Goal: Contribute content: Add original content to the website for others to see

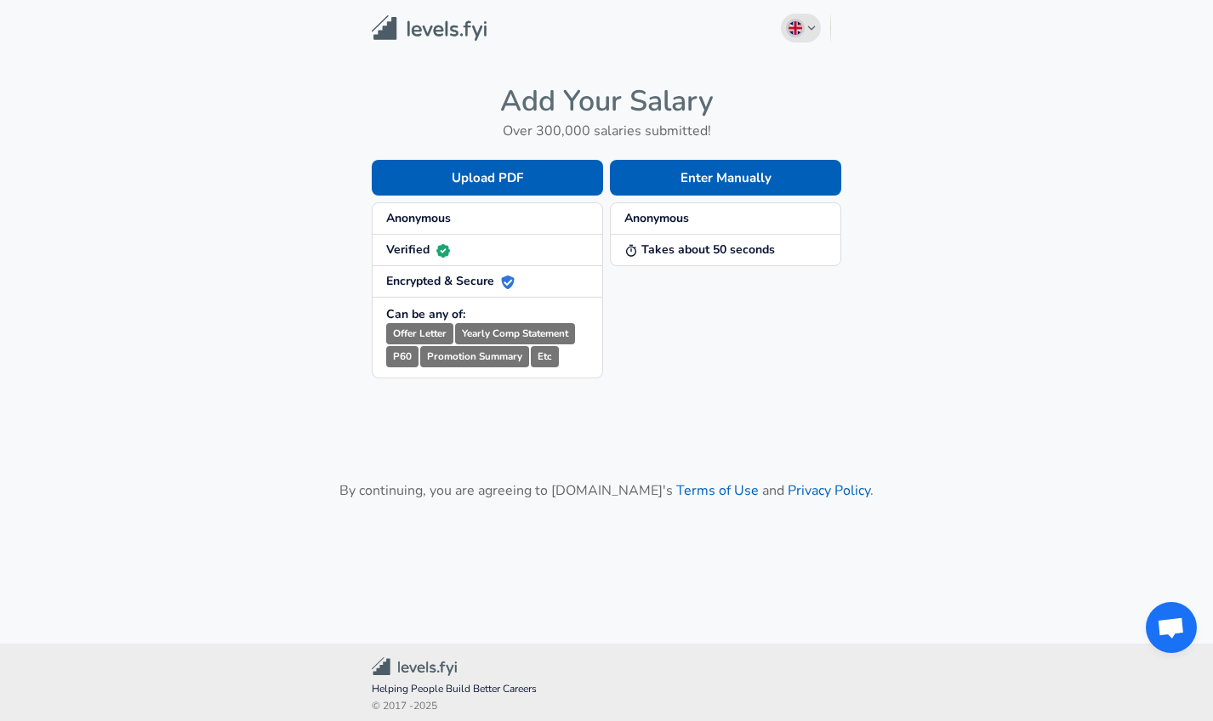
click at [812, 27] on icon "button" at bounding box center [811, 28] width 9 height 10
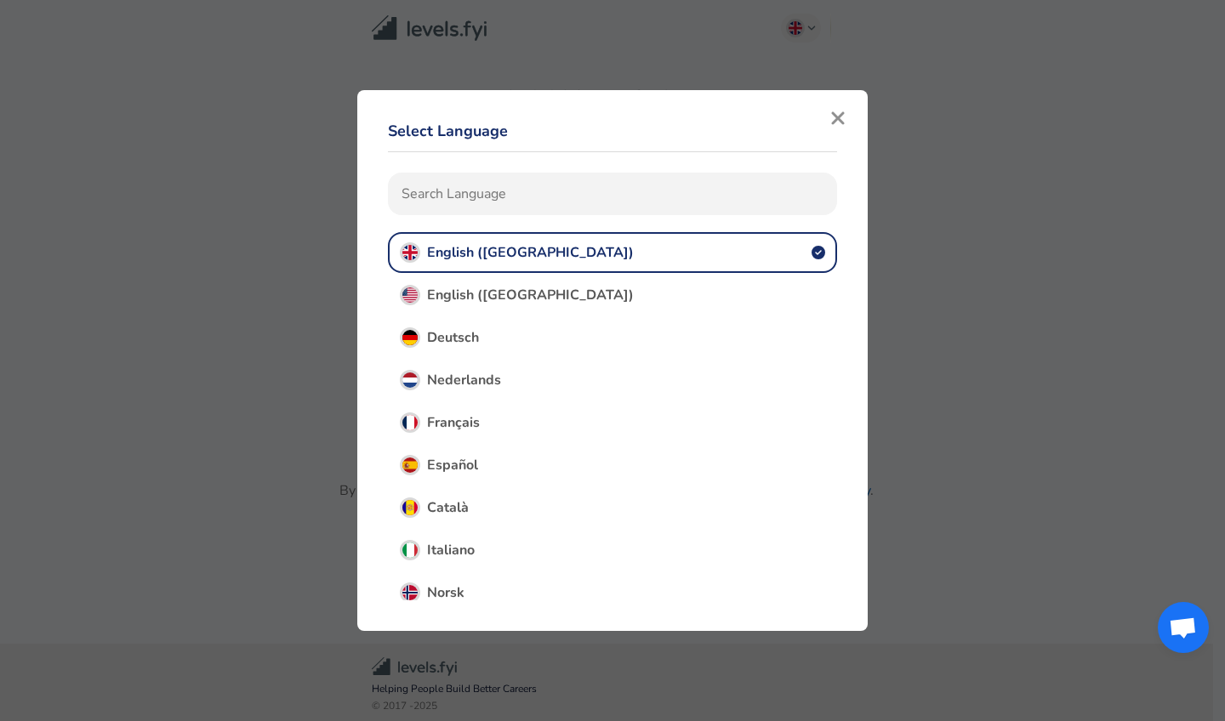
click at [833, 118] on icon "button" at bounding box center [837, 118] width 15 height 20
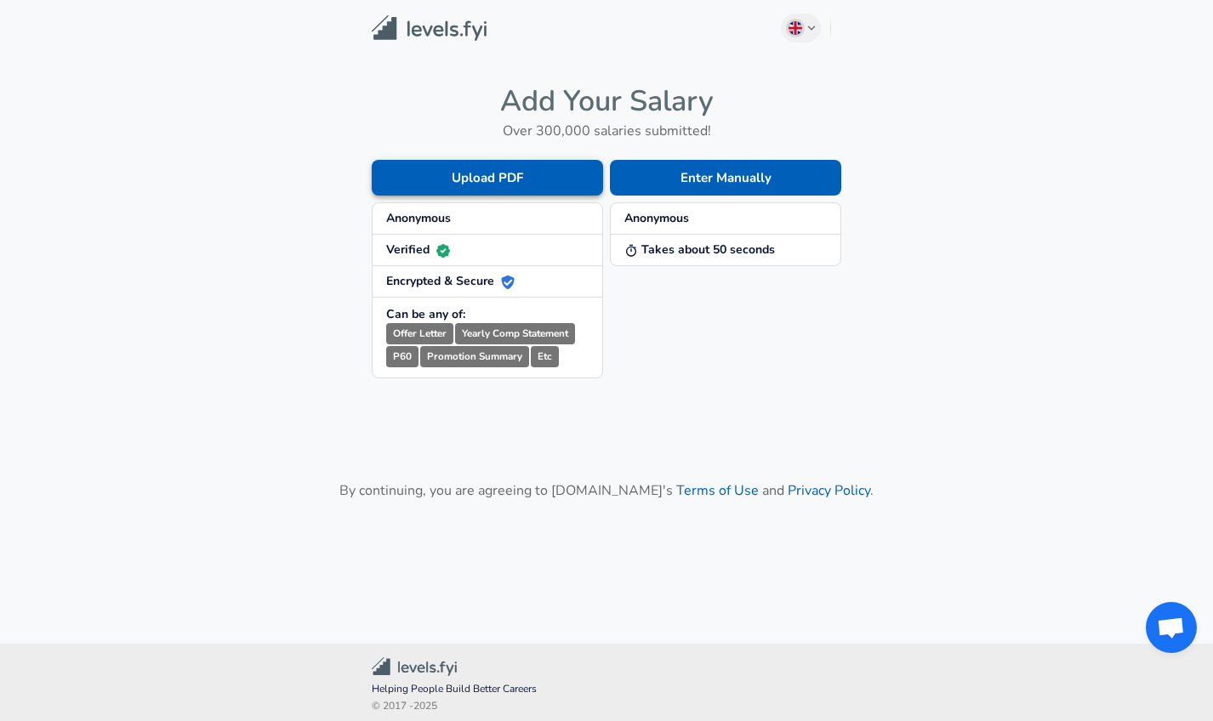
click at [497, 181] on button "Upload PDF" at bounding box center [487, 178] width 231 height 36
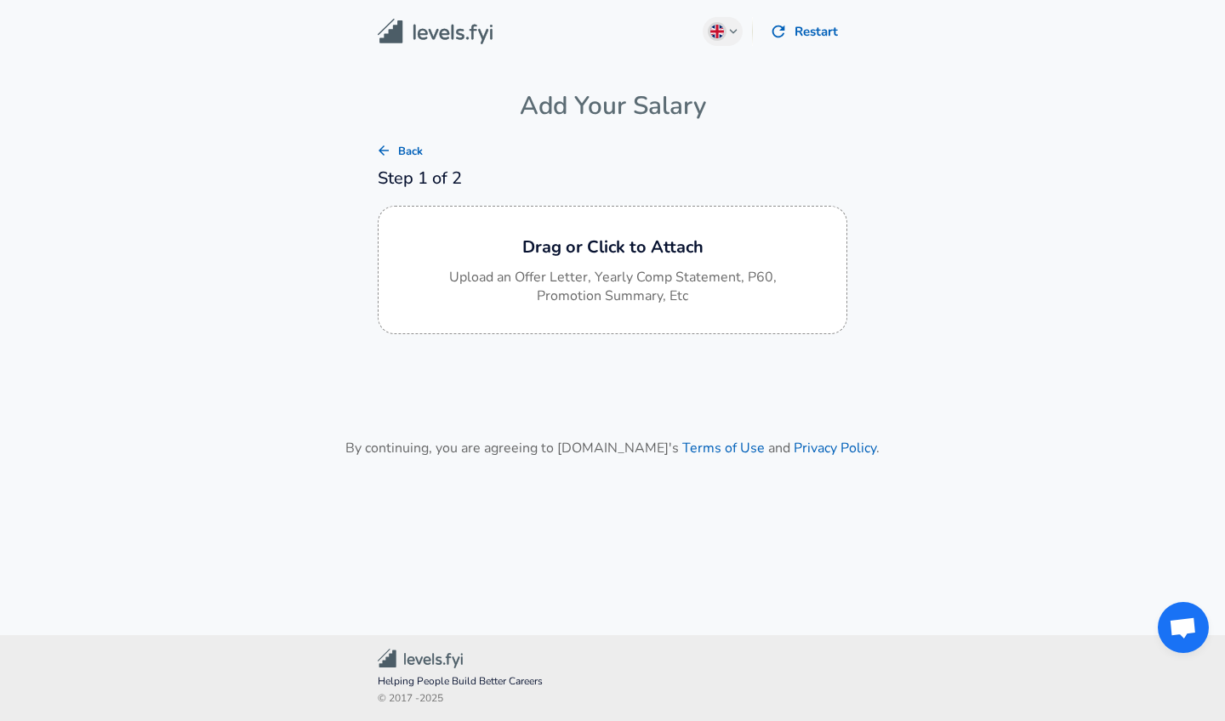
click at [385, 148] on icon "button" at bounding box center [383, 150] width 15 height 15
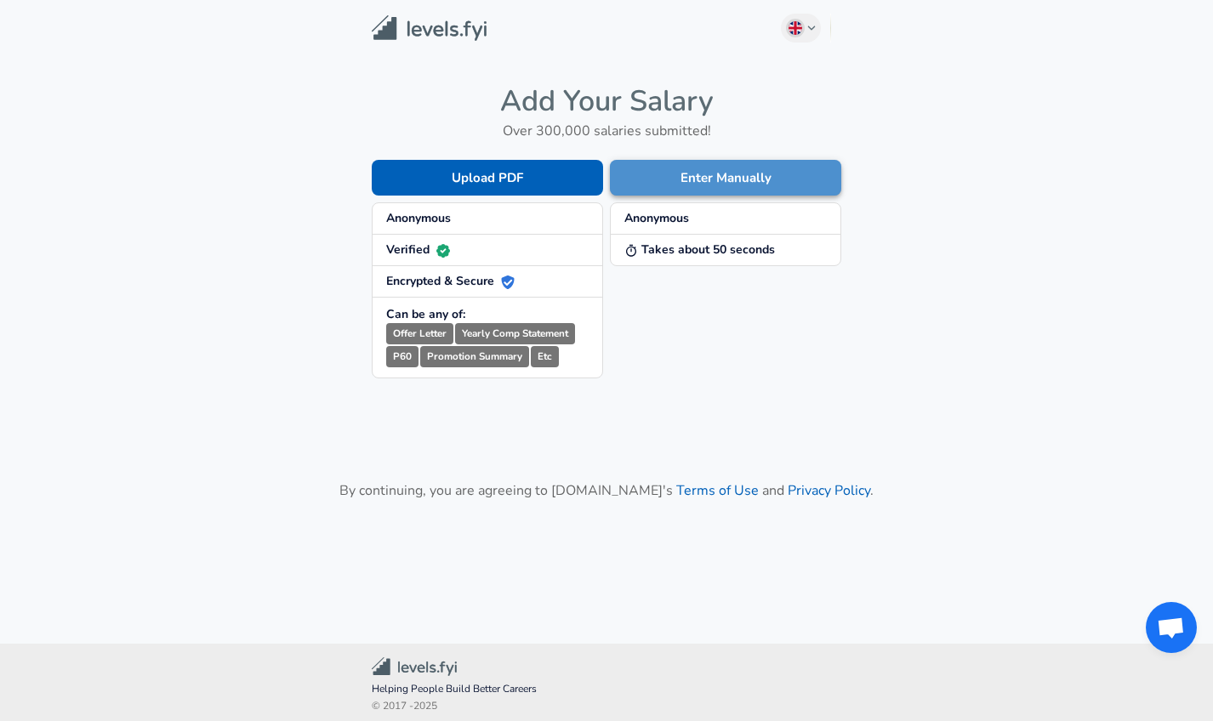
click at [737, 170] on button "Enter Manually" at bounding box center [725, 178] width 231 height 36
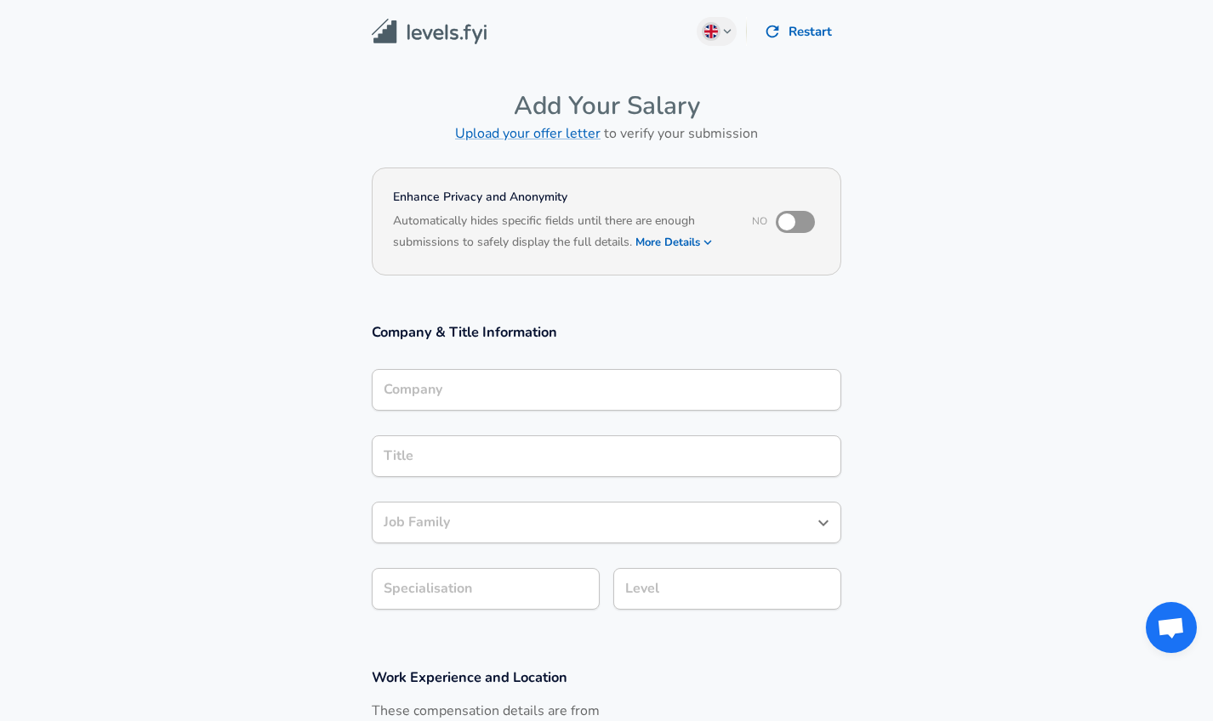
click at [801, 220] on input "checkbox" at bounding box center [786, 222] width 97 height 32
checkbox input "true"
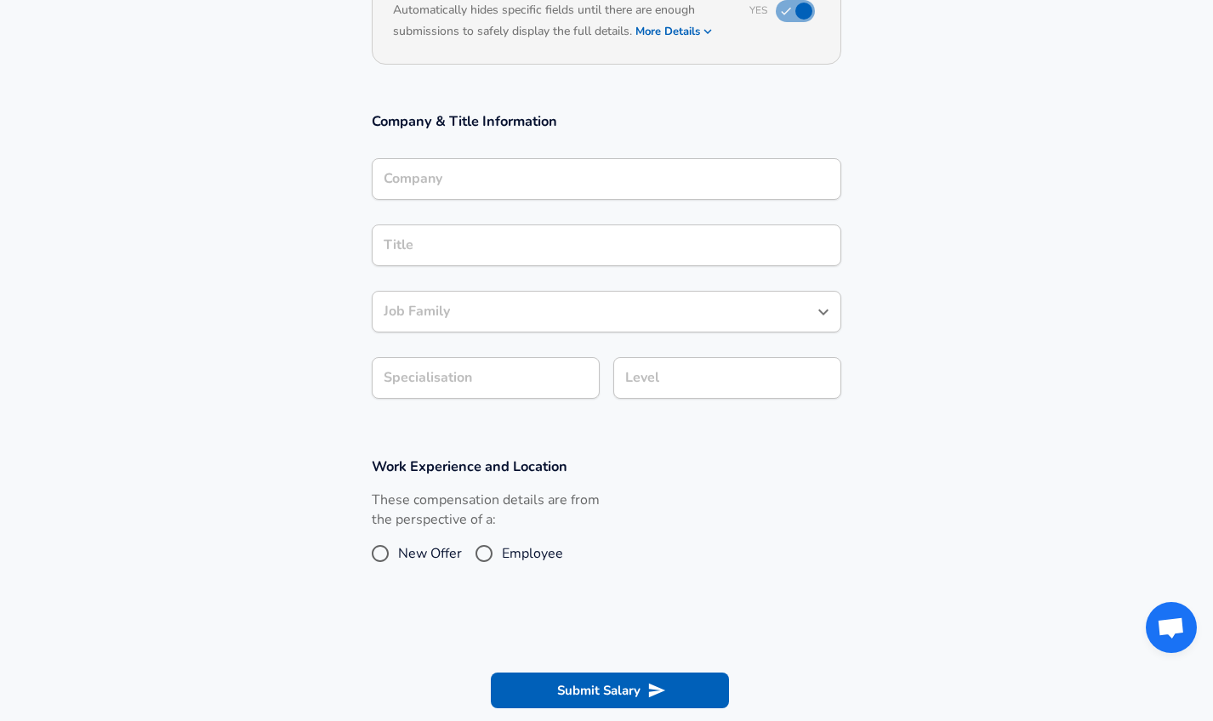
scroll to position [185, 0]
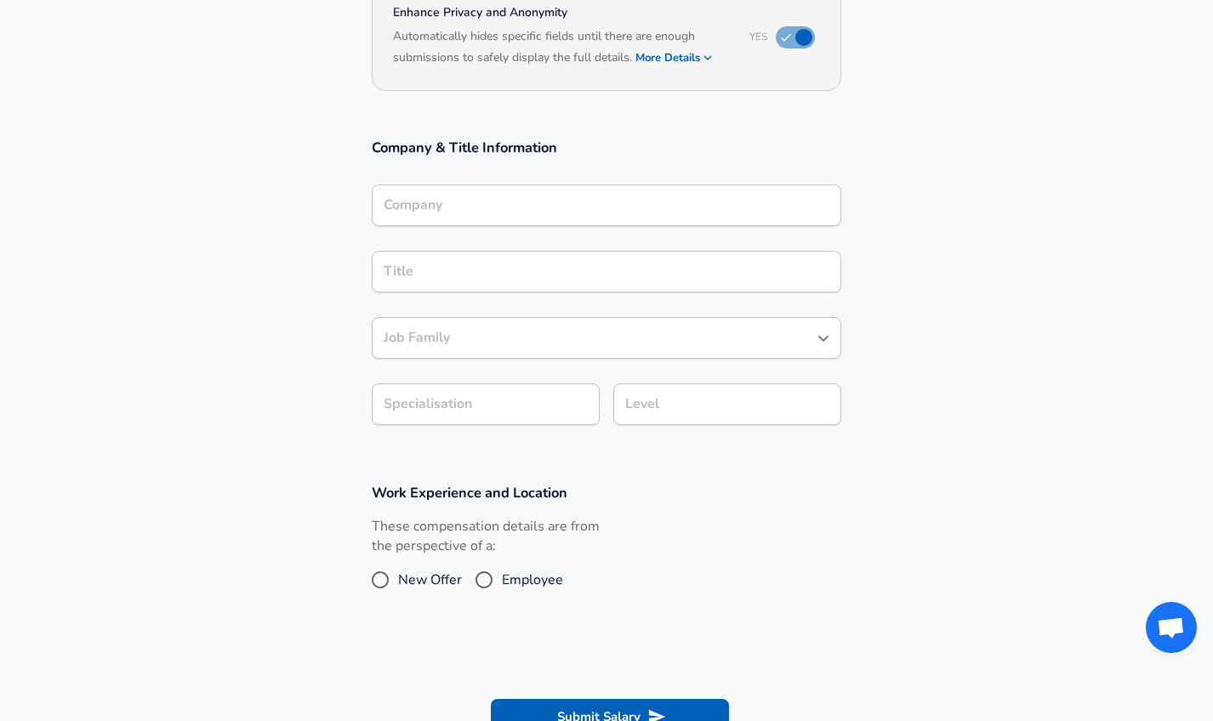
click at [828, 338] on icon "Open" at bounding box center [823, 338] width 20 height 20
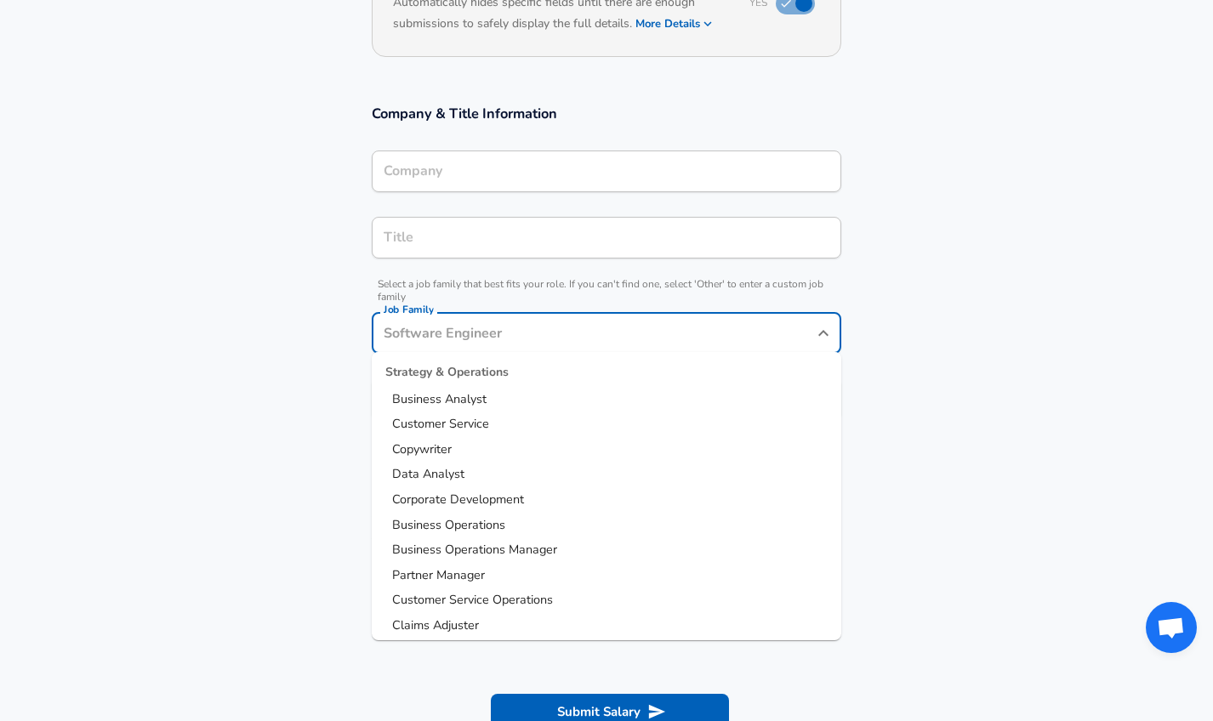
scroll to position [2269, 0]
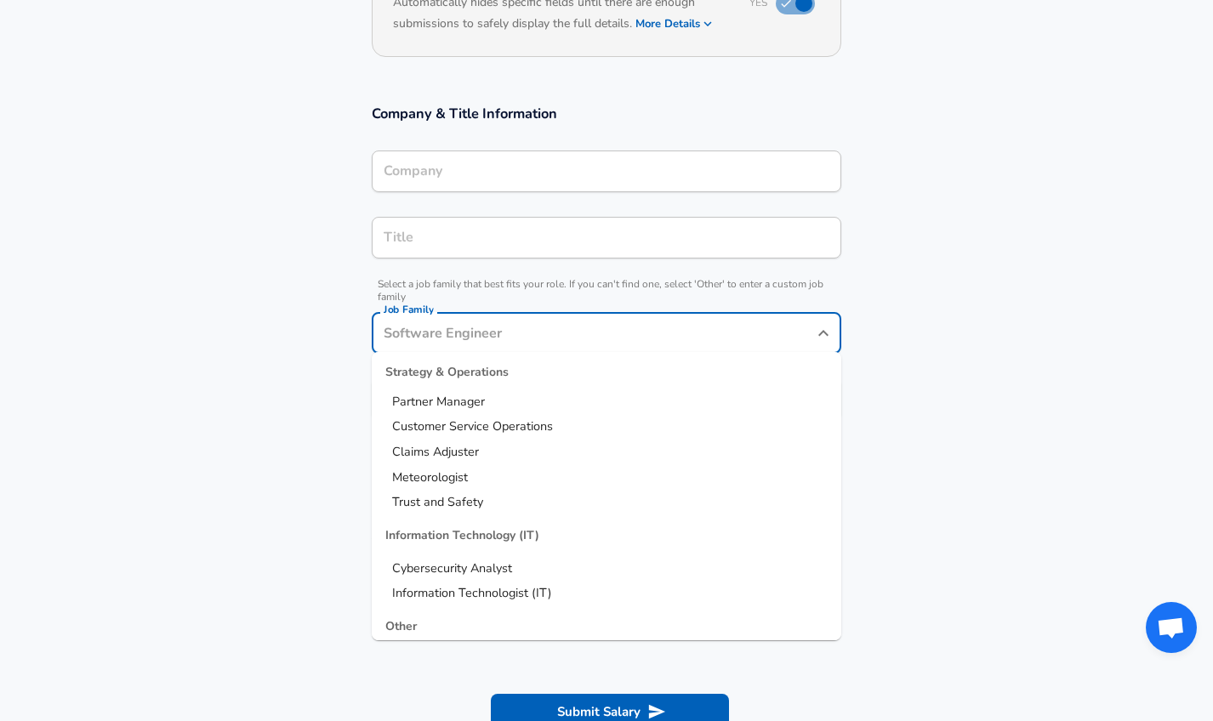
click at [503, 647] on li "Other" at bounding box center [607, 660] width 470 height 26
type input "Other"
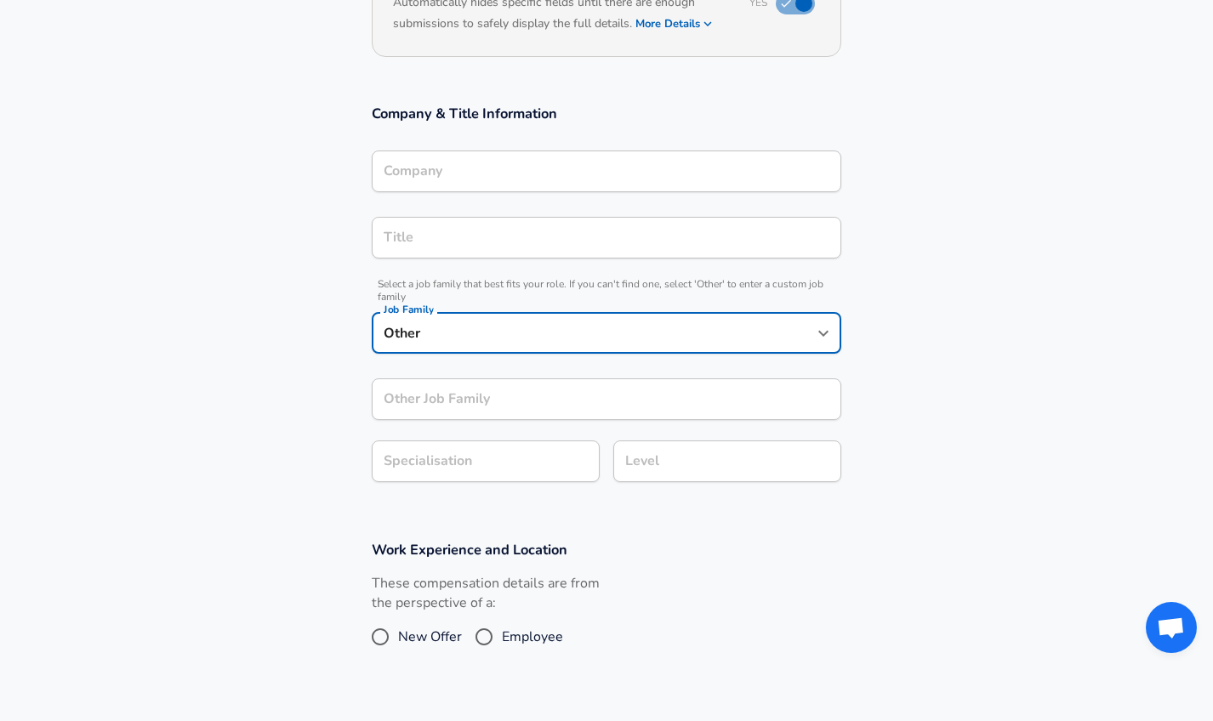
click at [701, 399] on input "Other Job Family" at bounding box center [607, 400] width 470 height 42
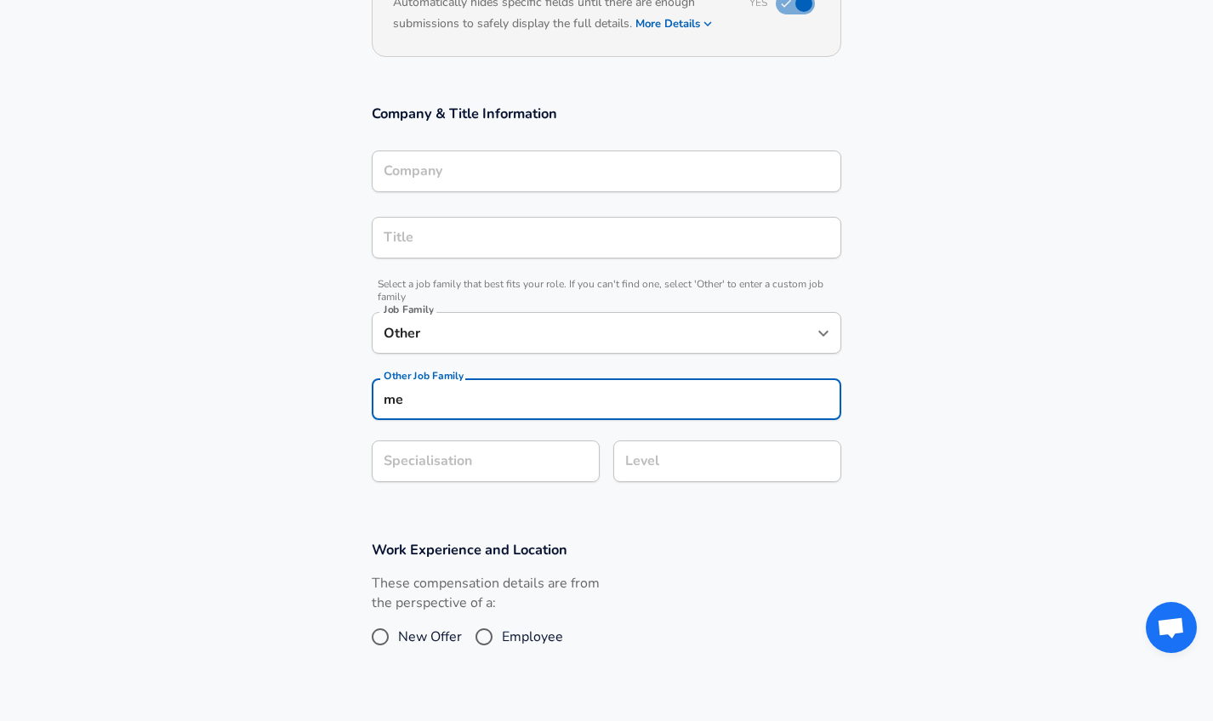
type input "m"
type input "Medical - Nurse"
click at [655, 173] on input "Company" at bounding box center [606, 171] width 454 height 26
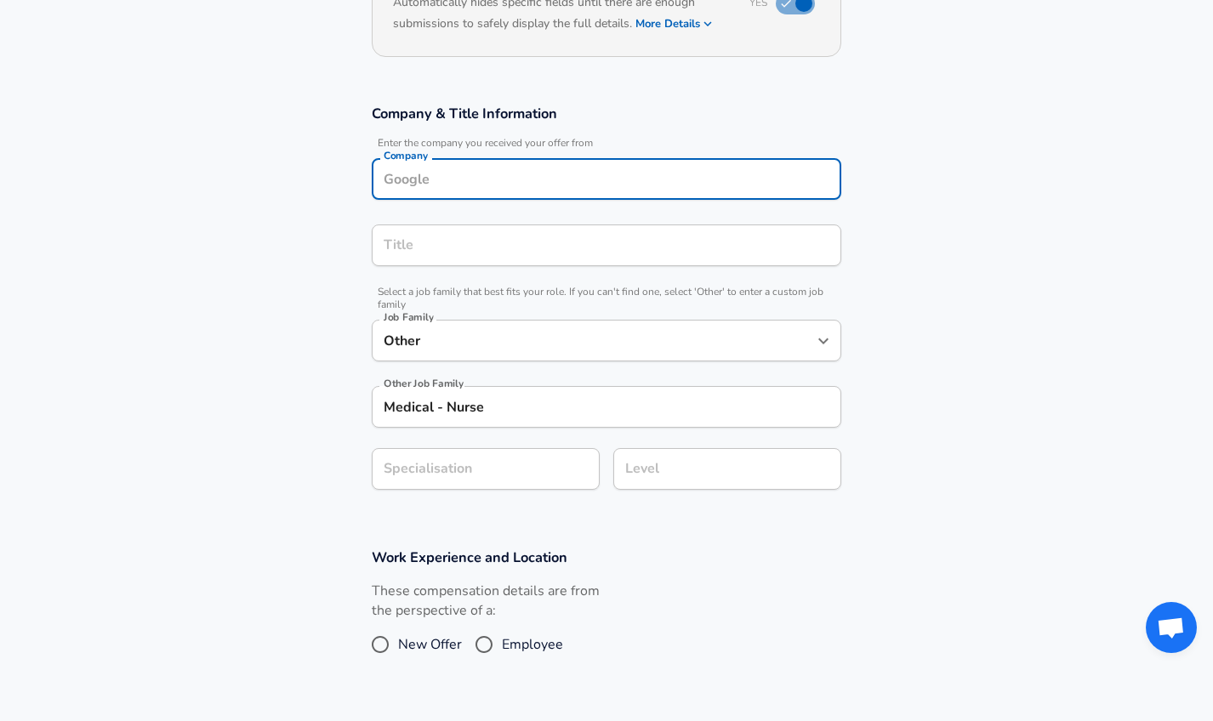
scroll to position [236, 0]
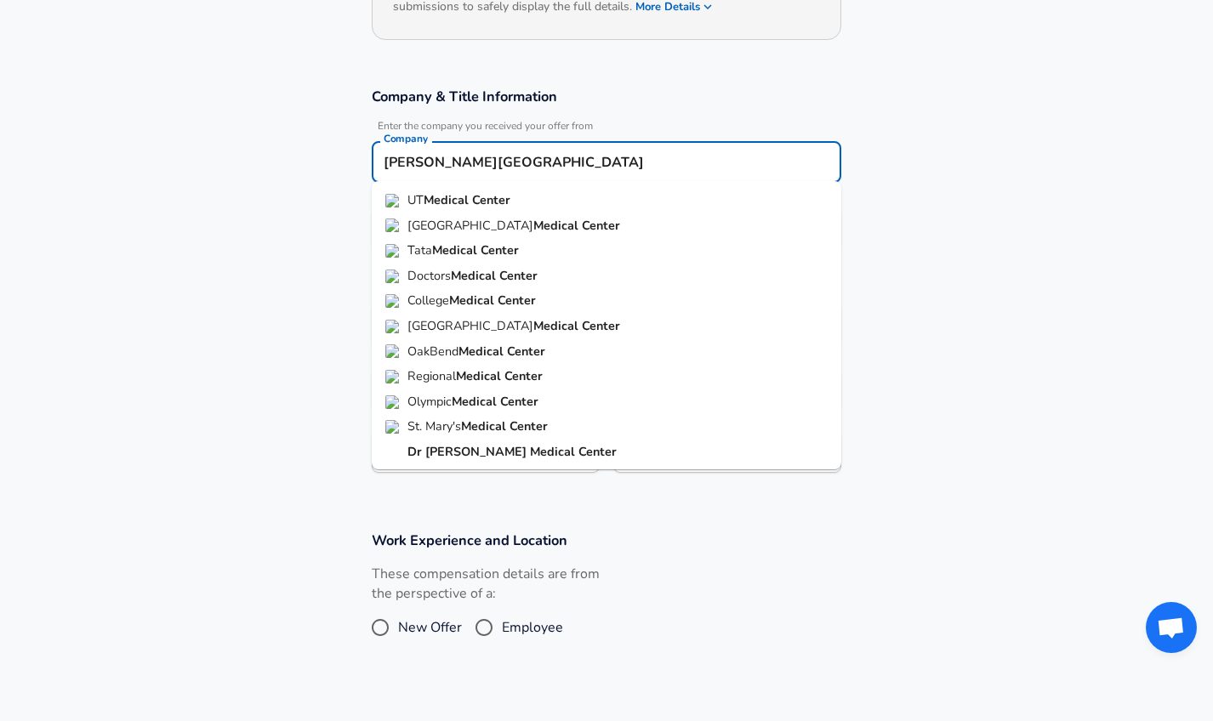
click at [578, 450] on strong "Center" at bounding box center [597, 451] width 38 height 17
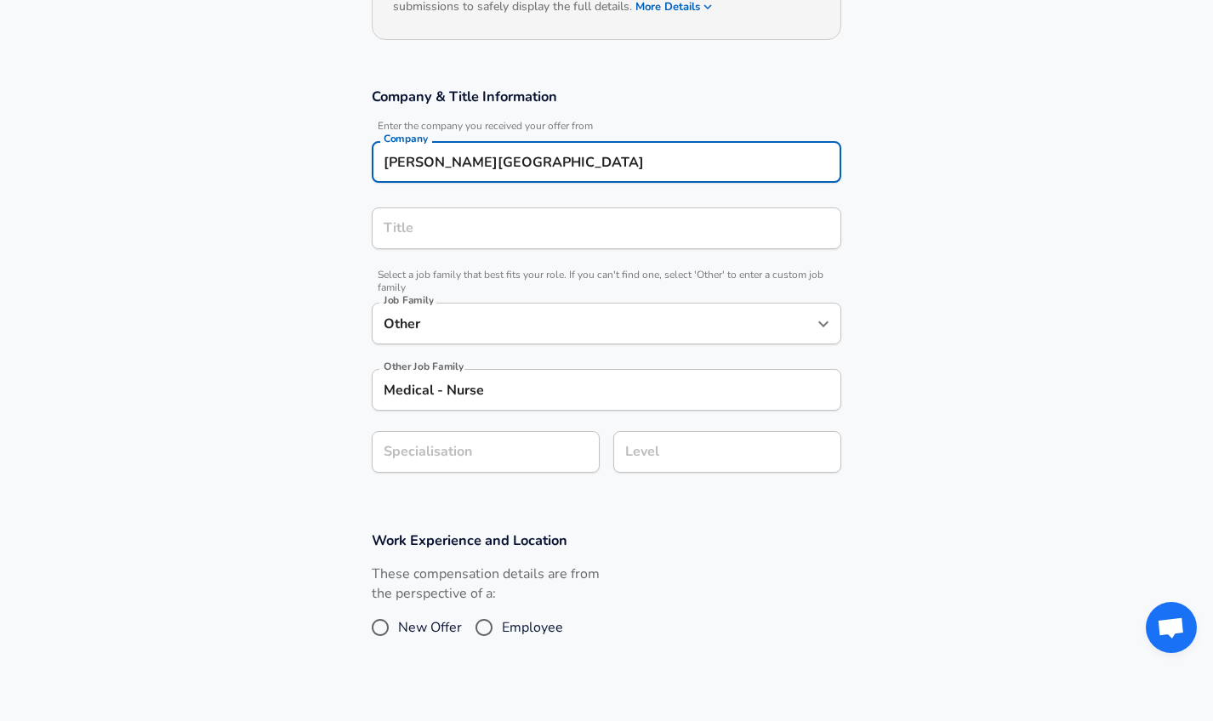
type input "[PERSON_NAME][GEOGRAPHIC_DATA]"
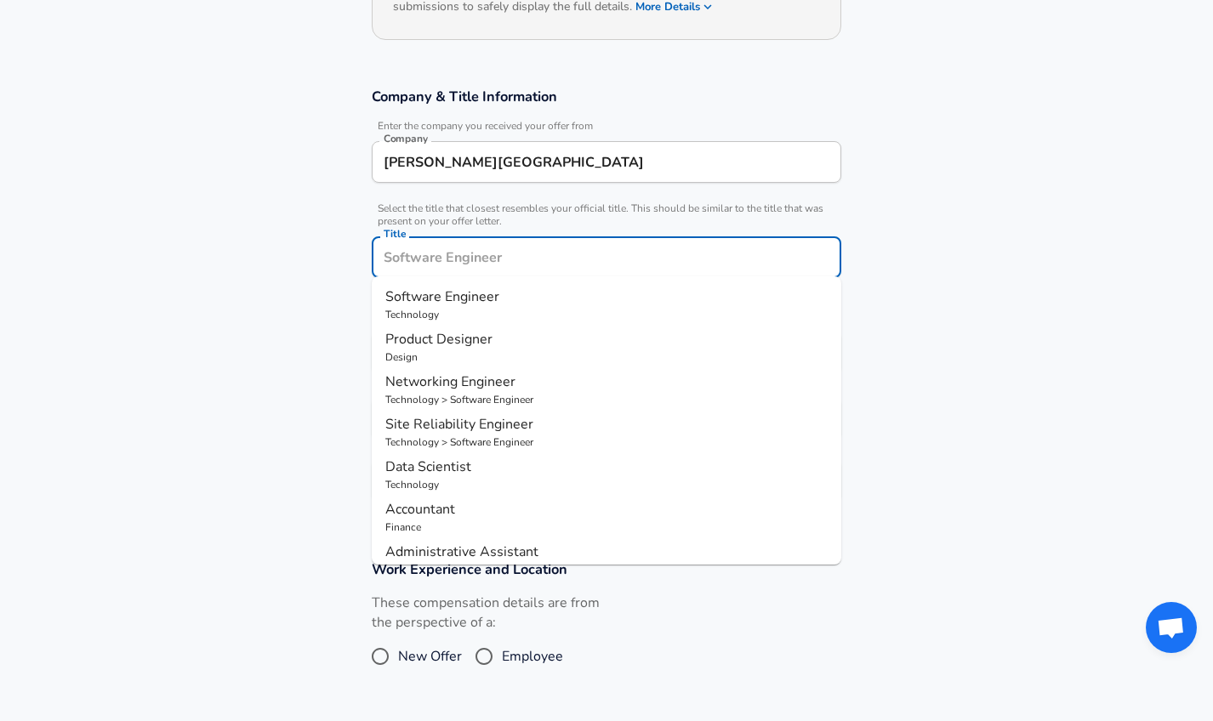
click at [594, 244] on input "Title" at bounding box center [606, 257] width 454 height 26
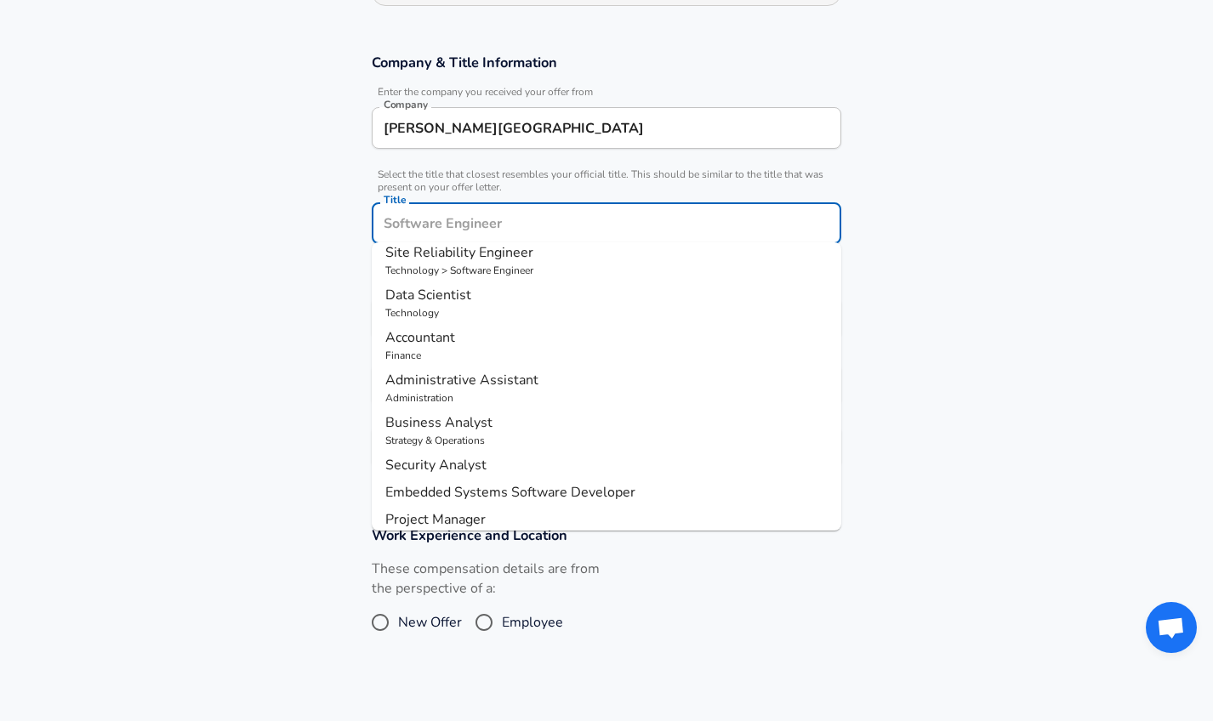
scroll to position [139, 0]
click at [642, 310] on p "Technology" at bounding box center [606, 311] width 442 height 15
type input "Data Scientist"
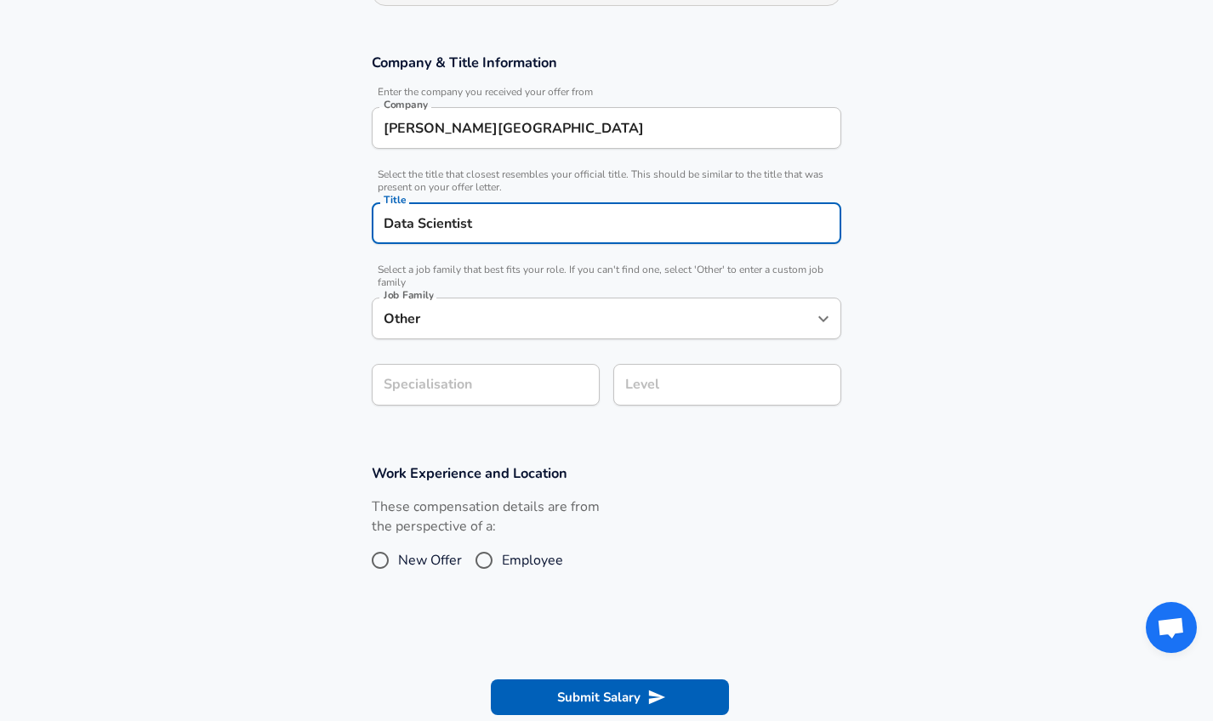
type input "Data Scientist"
click at [821, 316] on icon "Open" at bounding box center [823, 319] width 10 height 6
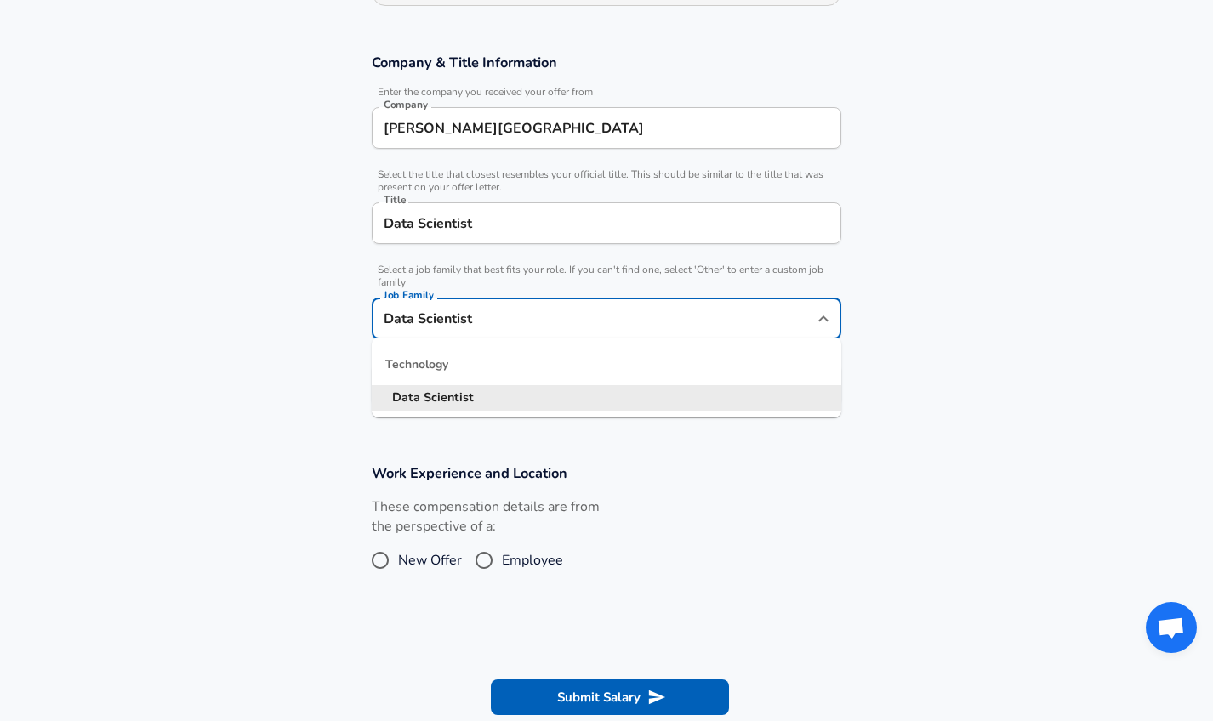
click at [786, 225] on input "Data Scientist" at bounding box center [606, 223] width 454 height 26
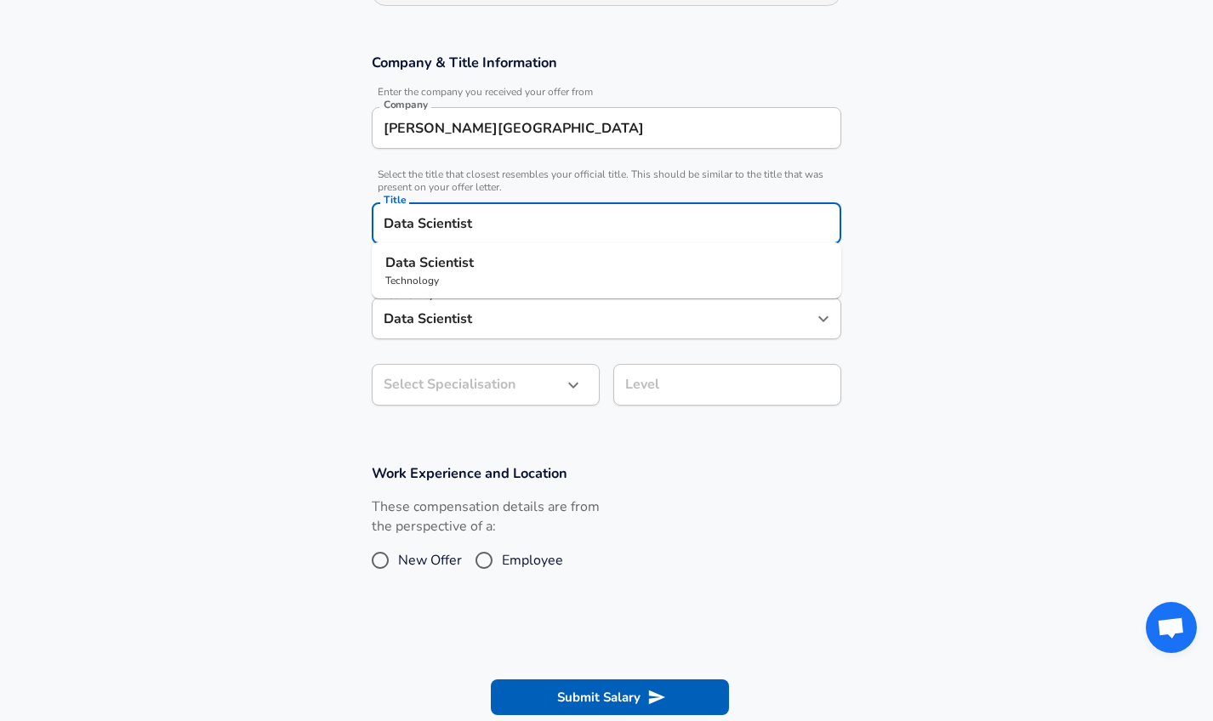
click at [712, 276] on p "Technology" at bounding box center [606, 280] width 442 height 15
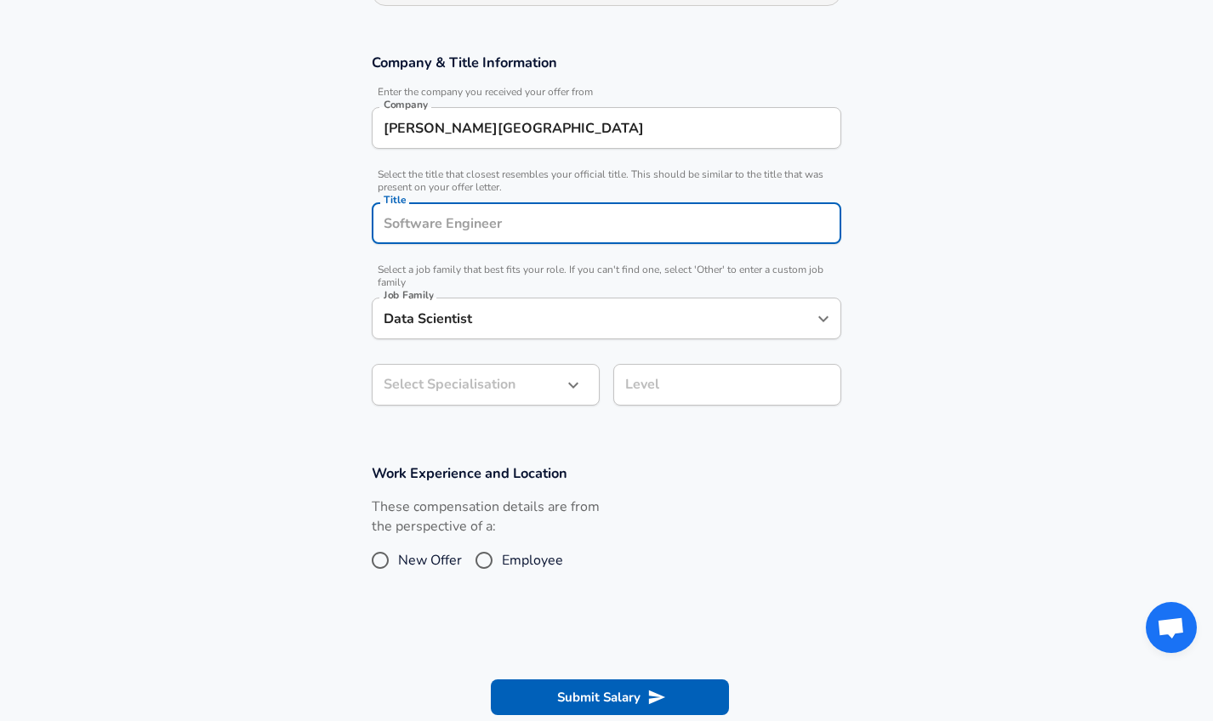
click at [664, 219] on input "Title" at bounding box center [606, 223] width 454 height 26
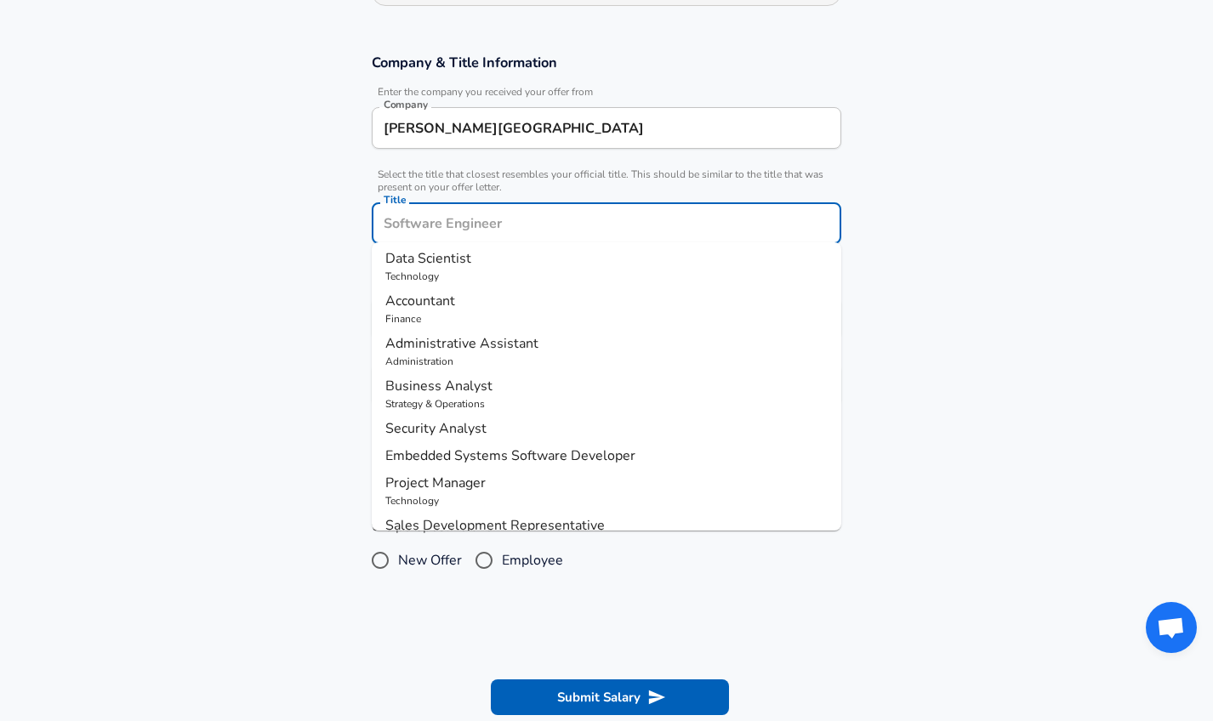
scroll to position [205, 0]
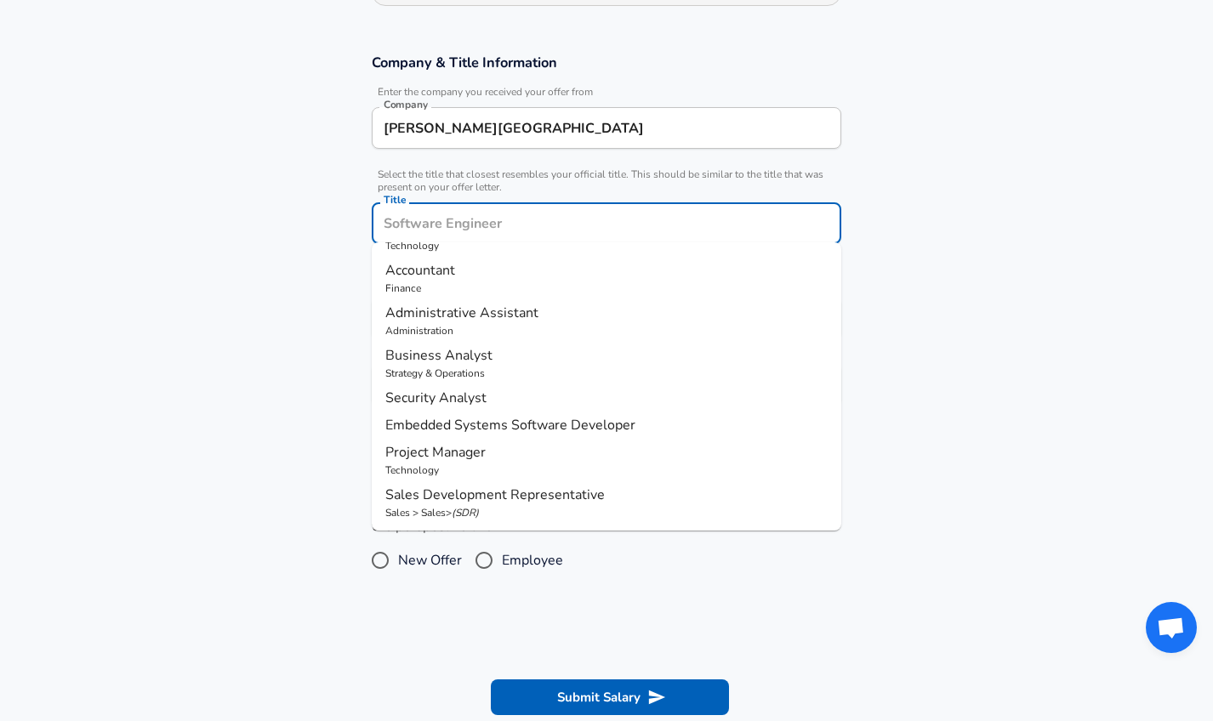
click at [629, 458] on p "Project Manager" at bounding box center [606, 452] width 442 height 20
type input "Project Manager"
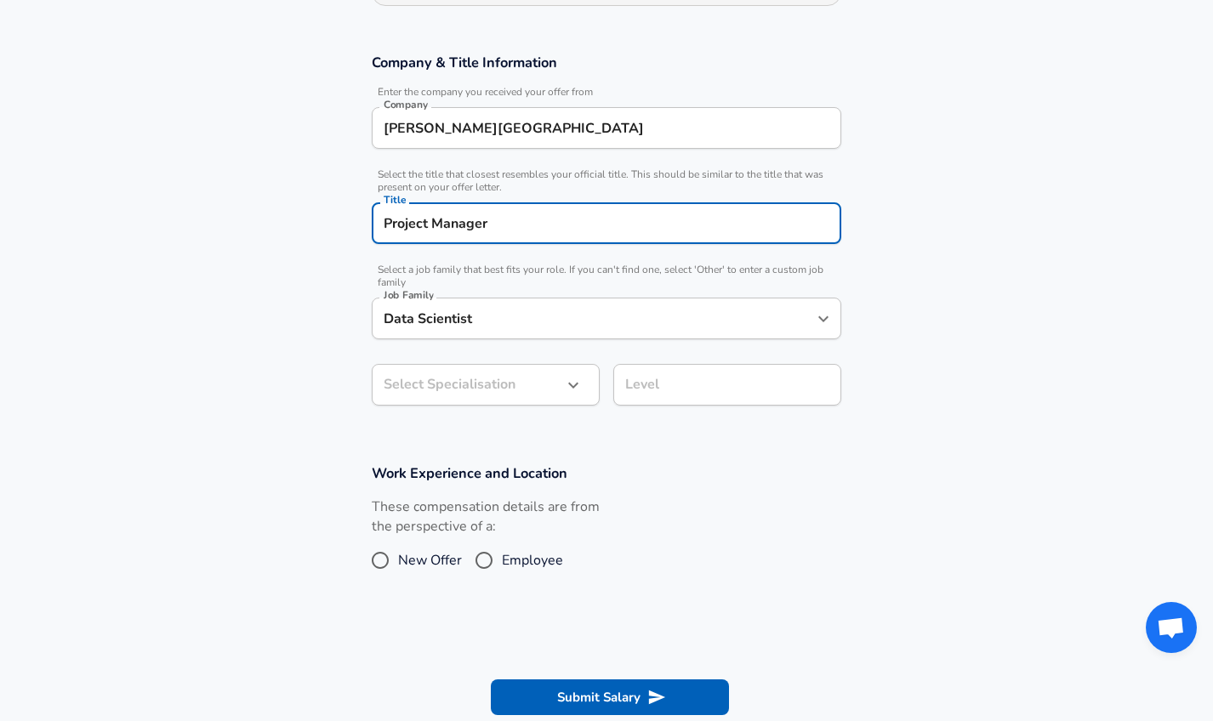
type input "Project Manager"
click at [766, 314] on input "Project Manager" at bounding box center [593, 318] width 429 height 26
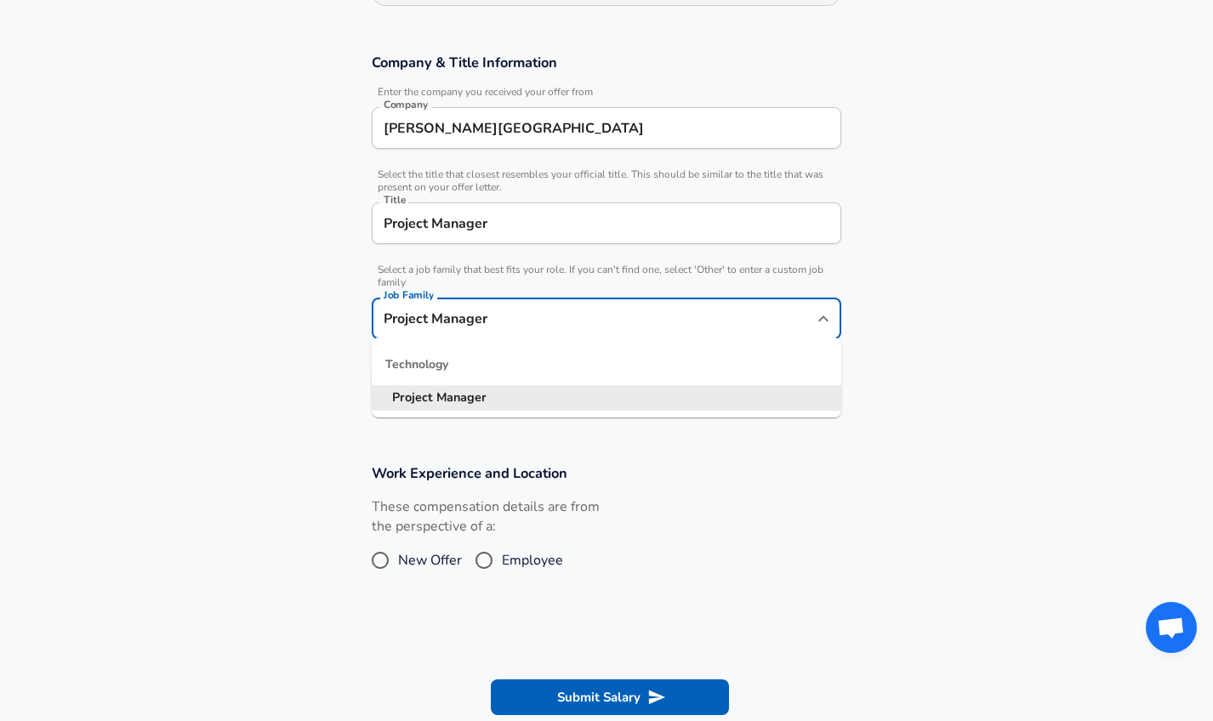
click at [790, 215] on input "Project Manager" at bounding box center [606, 223] width 454 height 26
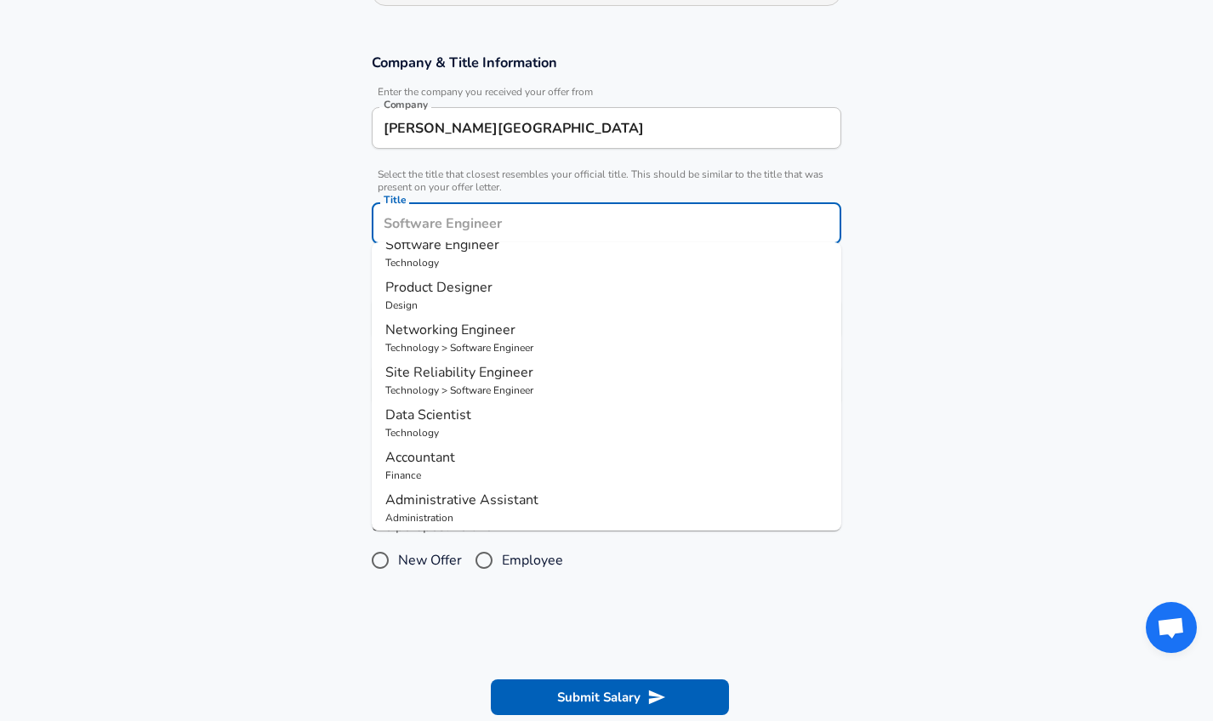
scroll to position [0, 0]
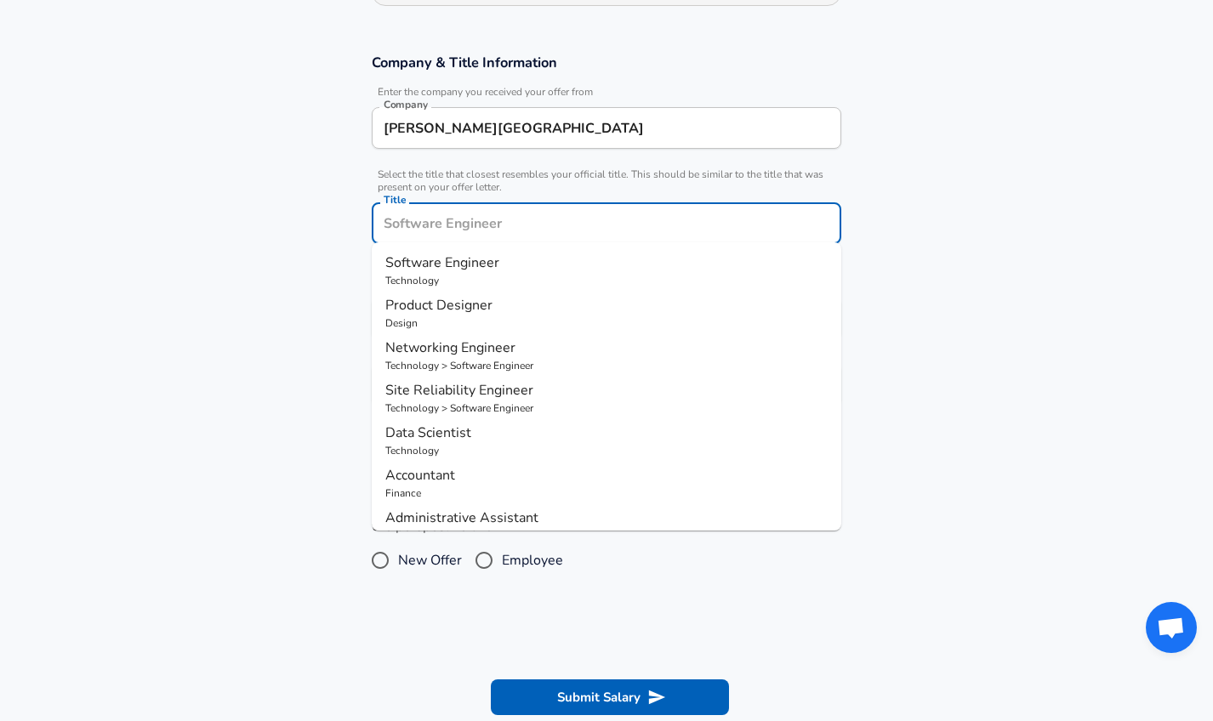
click at [569, 262] on p "Software Engineer" at bounding box center [606, 263] width 442 height 20
type input "Software Engineer"
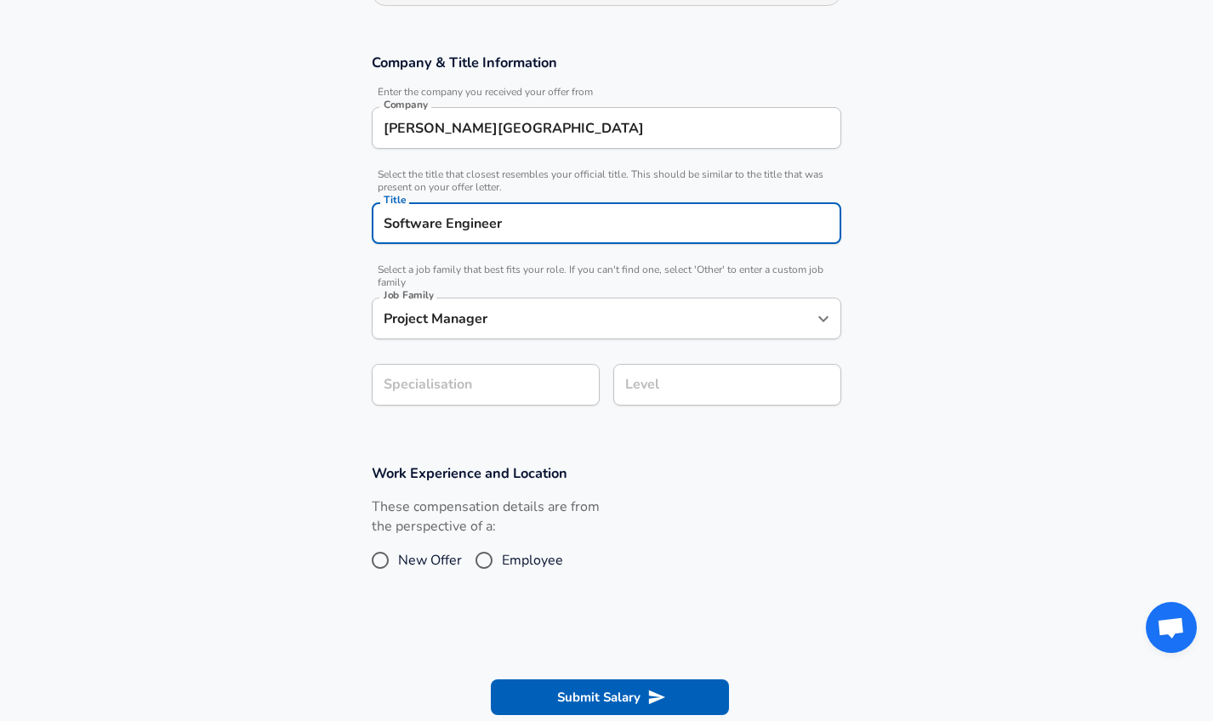
type input "Software Engineer"
click at [613, 324] on input "Software Engineer" at bounding box center [593, 318] width 429 height 26
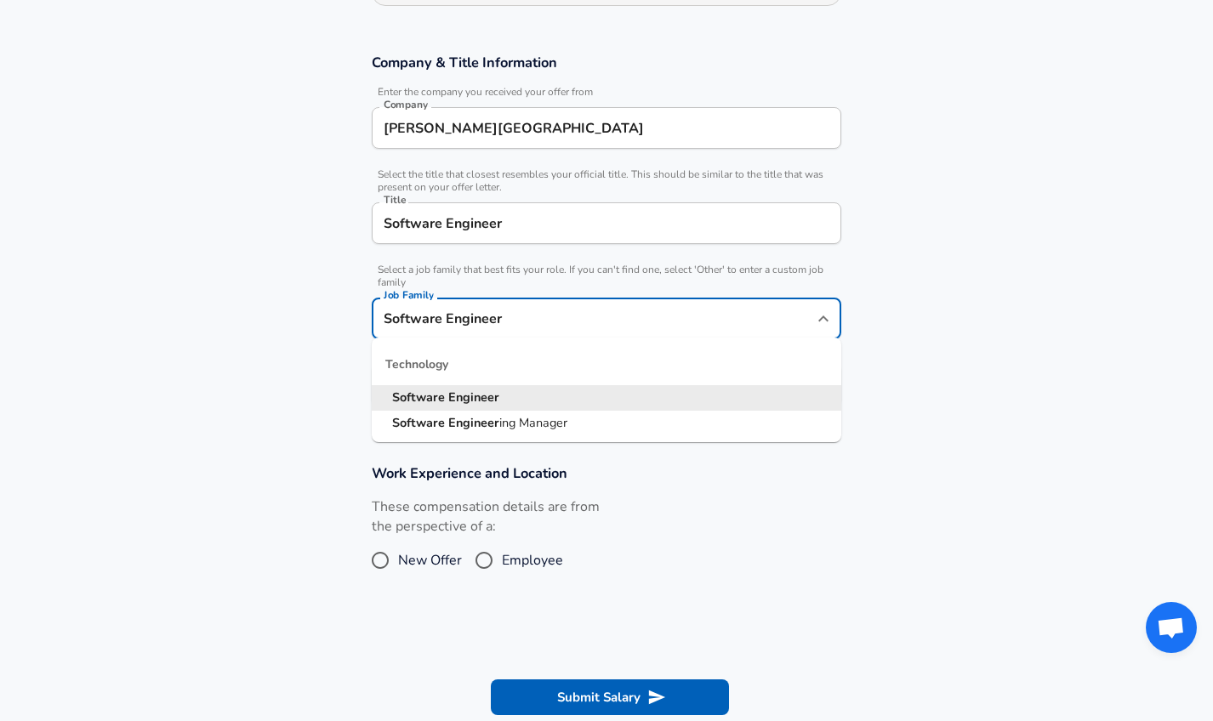
click at [618, 225] on input "Software Engineer" at bounding box center [606, 223] width 454 height 26
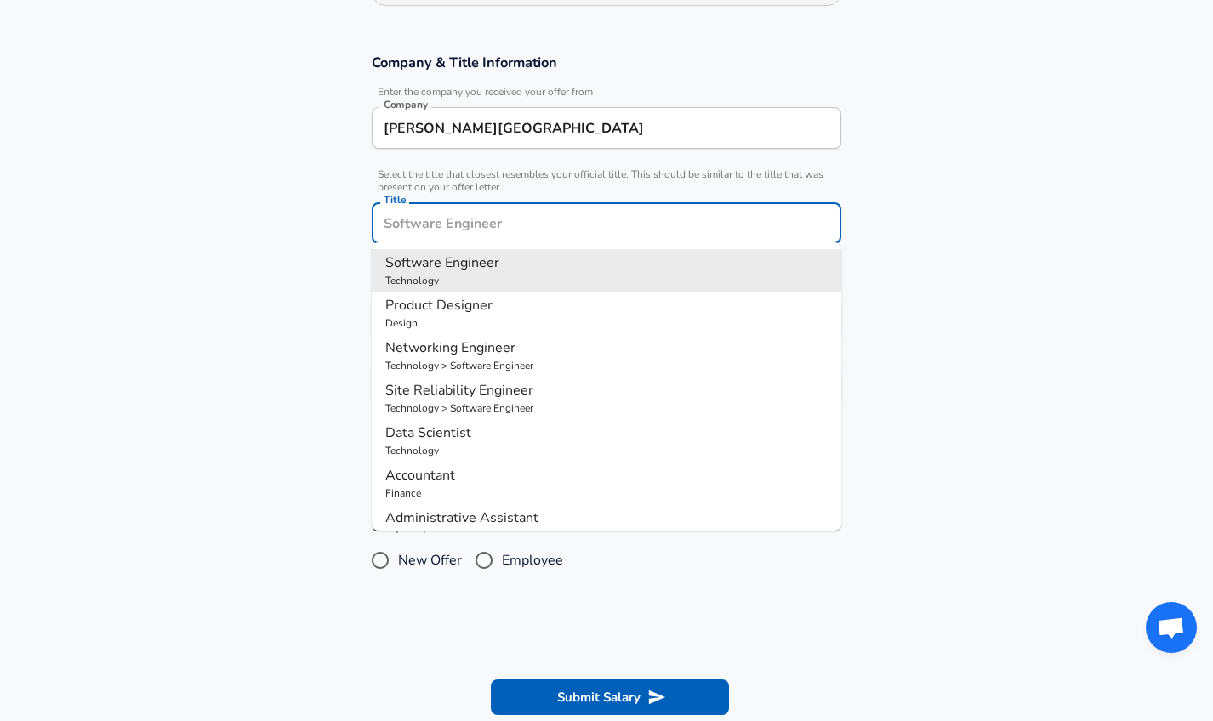
click at [982, 321] on section "Company & Title Information Enter the company you received your offer from Comp…" at bounding box center [606, 238] width 1213 height 411
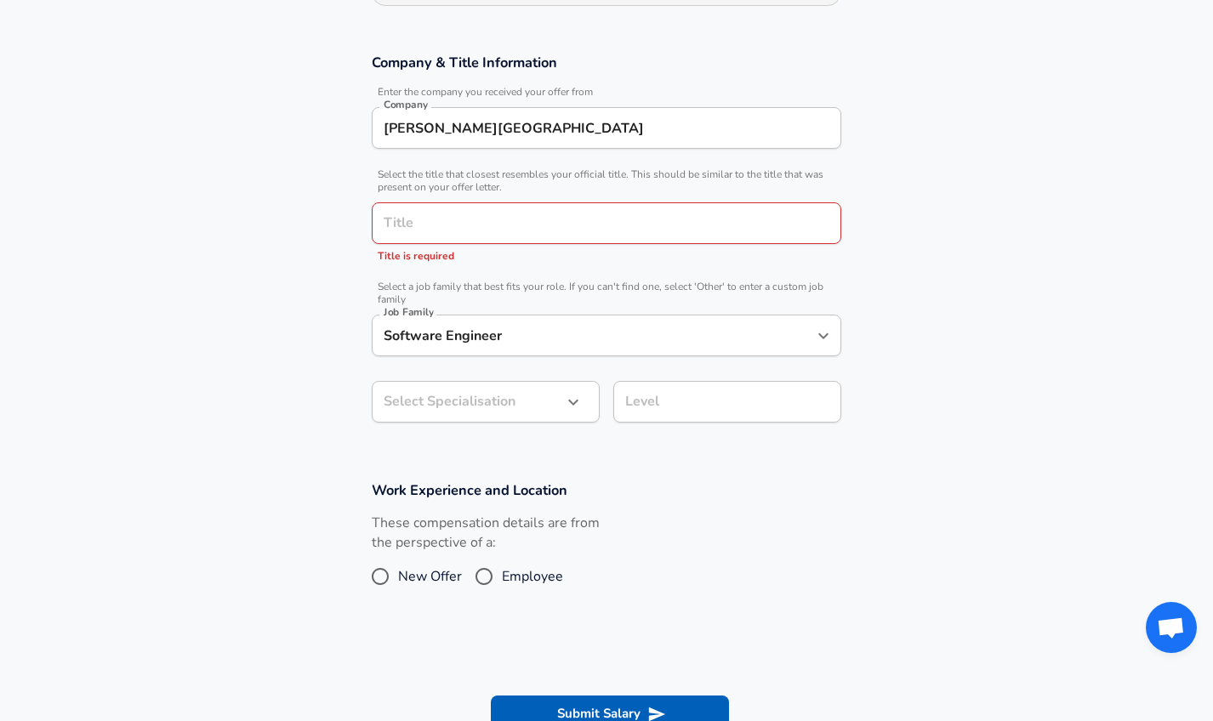
click at [570, 403] on icon "button" at bounding box center [573, 402] width 20 height 20
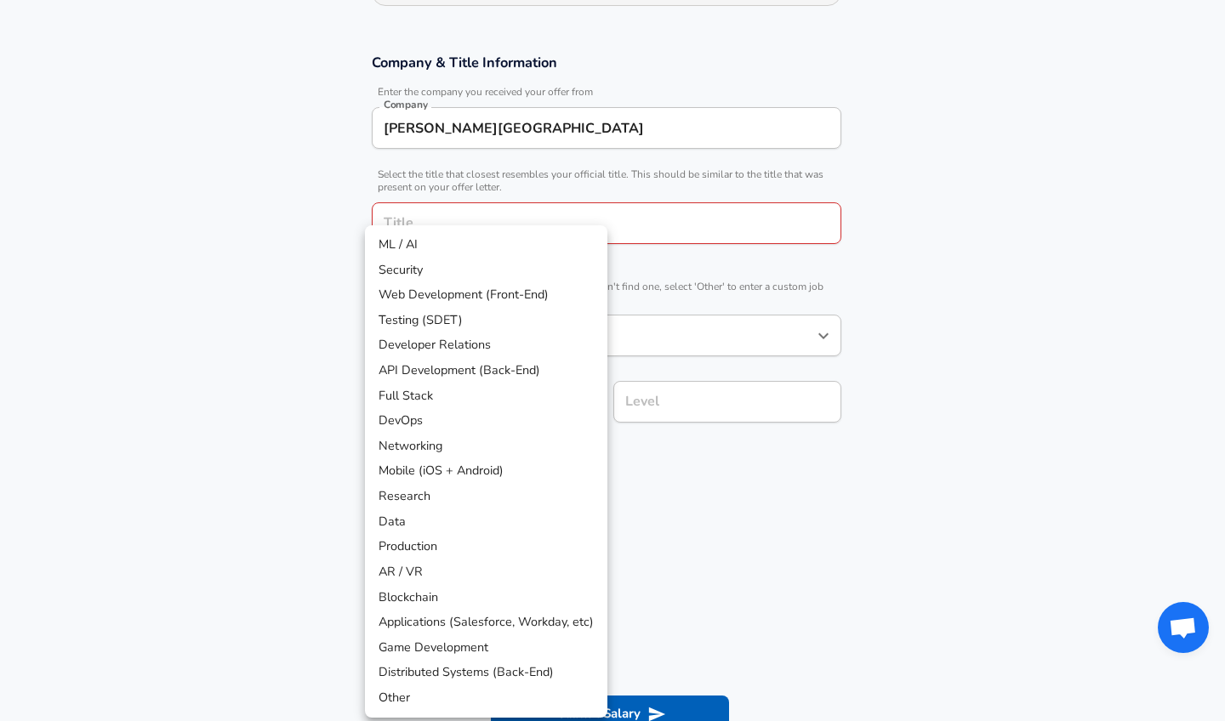
click at [903, 282] on div at bounding box center [612, 360] width 1225 height 721
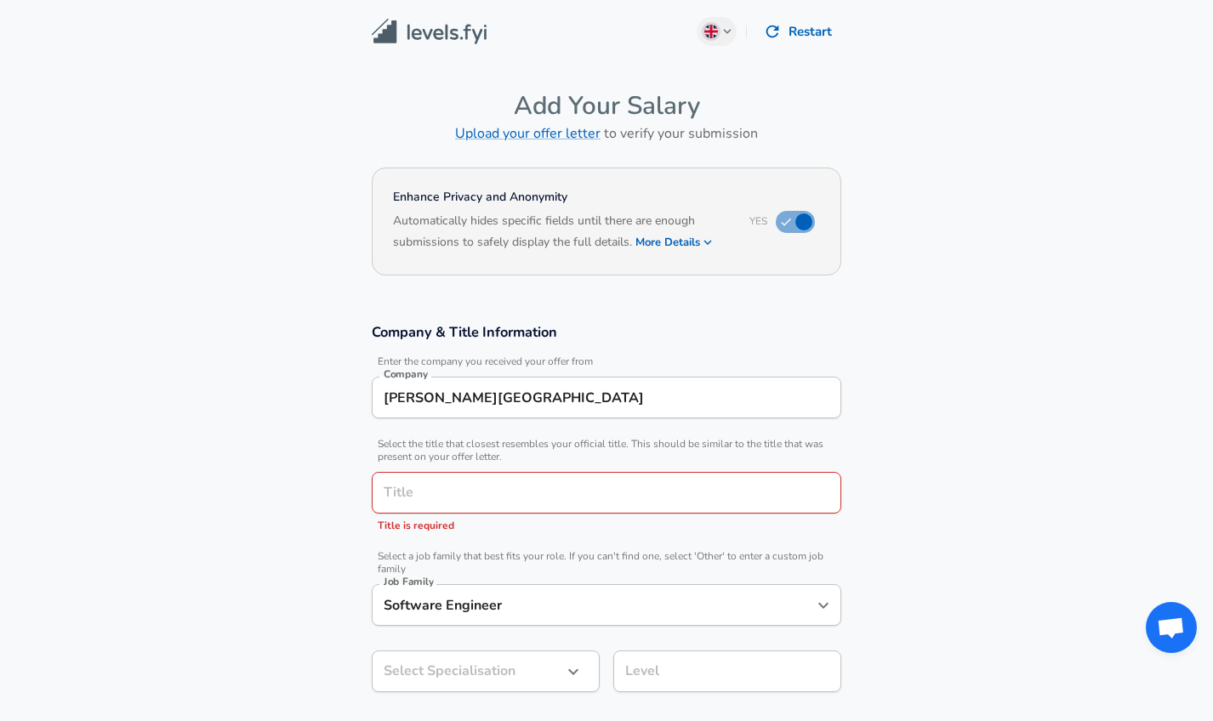
click at [805, 31] on button "Restart" at bounding box center [799, 32] width 84 height 36
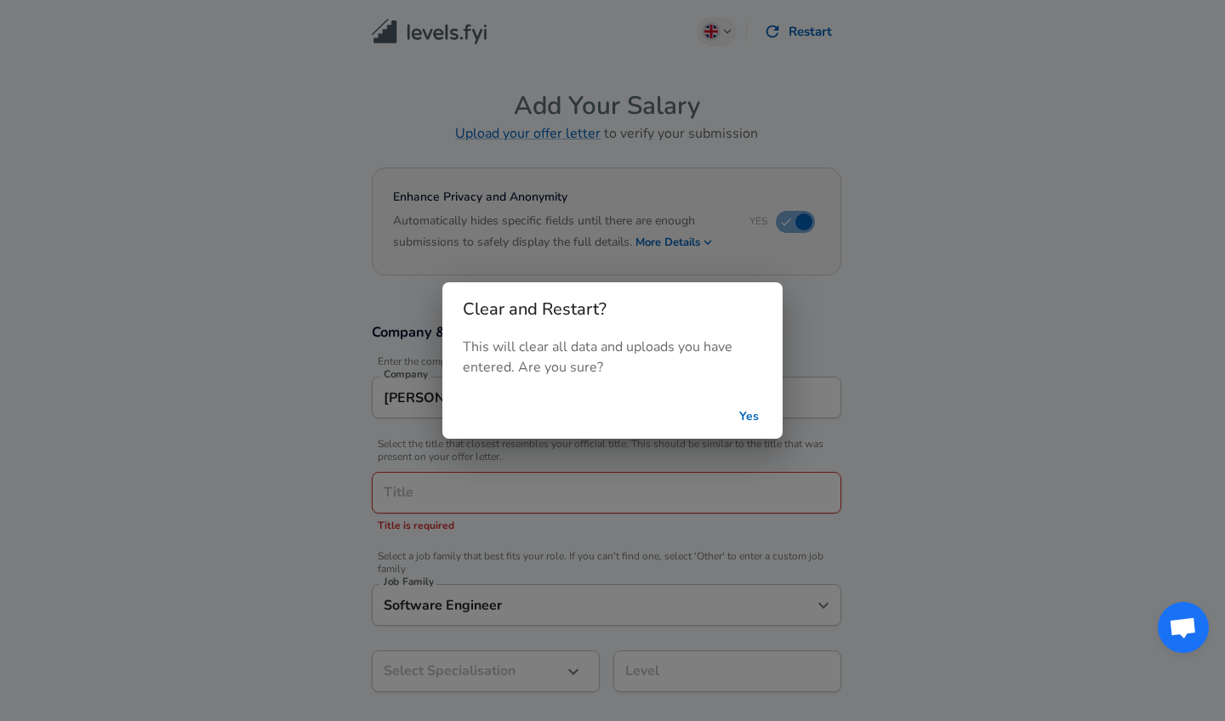
click at [746, 419] on button "Yes" at bounding box center [748, 416] width 54 height 31
